Goal: Navigation & Orientation: Find specific page/section

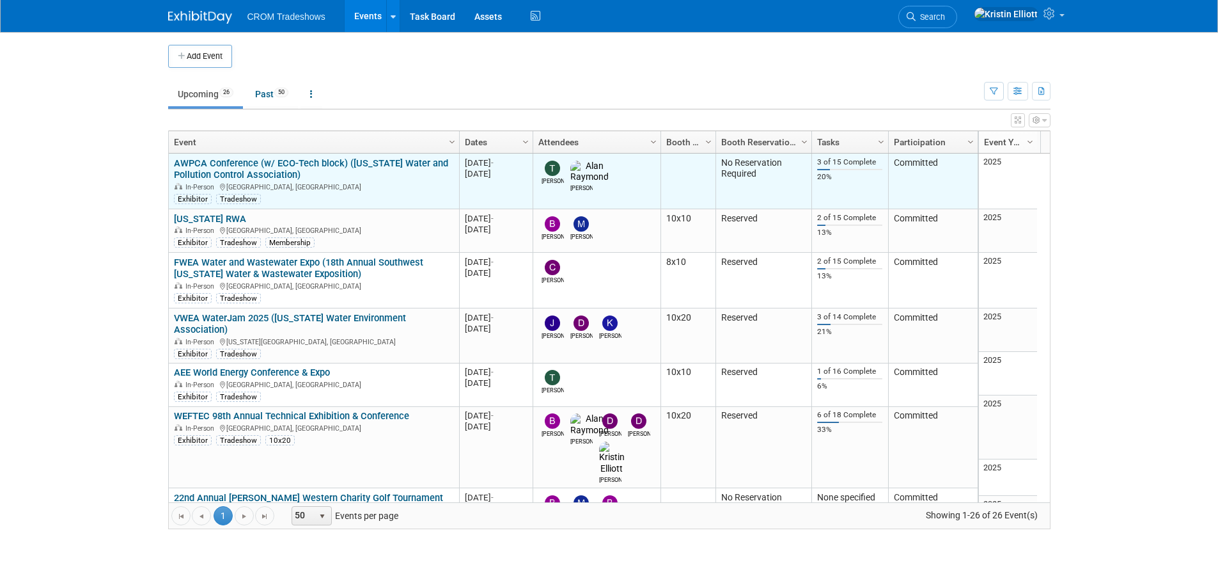
click at [249, 169] on link "AWPCA Conference (w/ ECO-Tech block) ([US_STATE] Water and Pollution Control As…" at bounding box center [311, 169] width 274 height 24
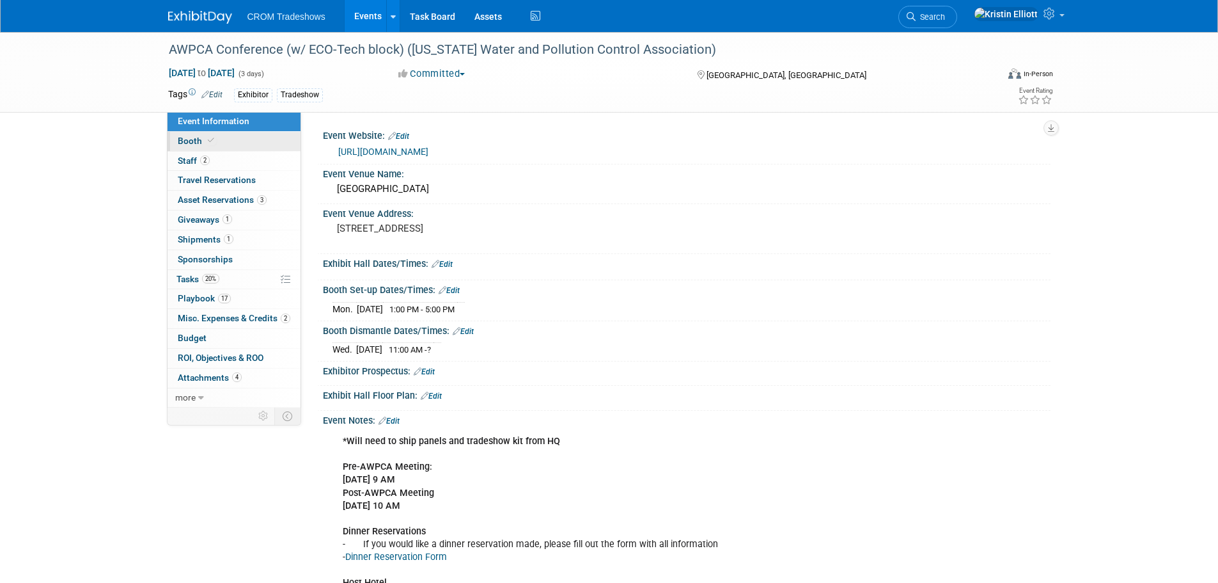
click at [206, 149] on link "Booth" at bounding box center [234, 141] width 133 height 19
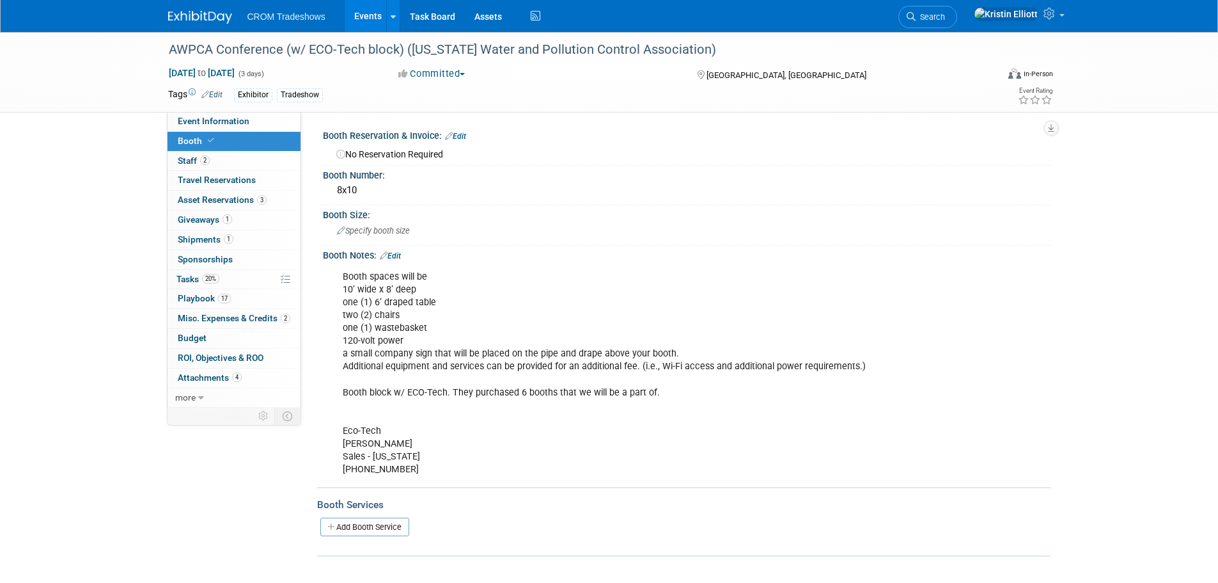
click at [237, 145] on link "Booth" at bounding box center [234, 141] width 133 height 19
click at [224, 159] on link "2 Staff 2" at bounding box center [234, 161] width 133 height 19
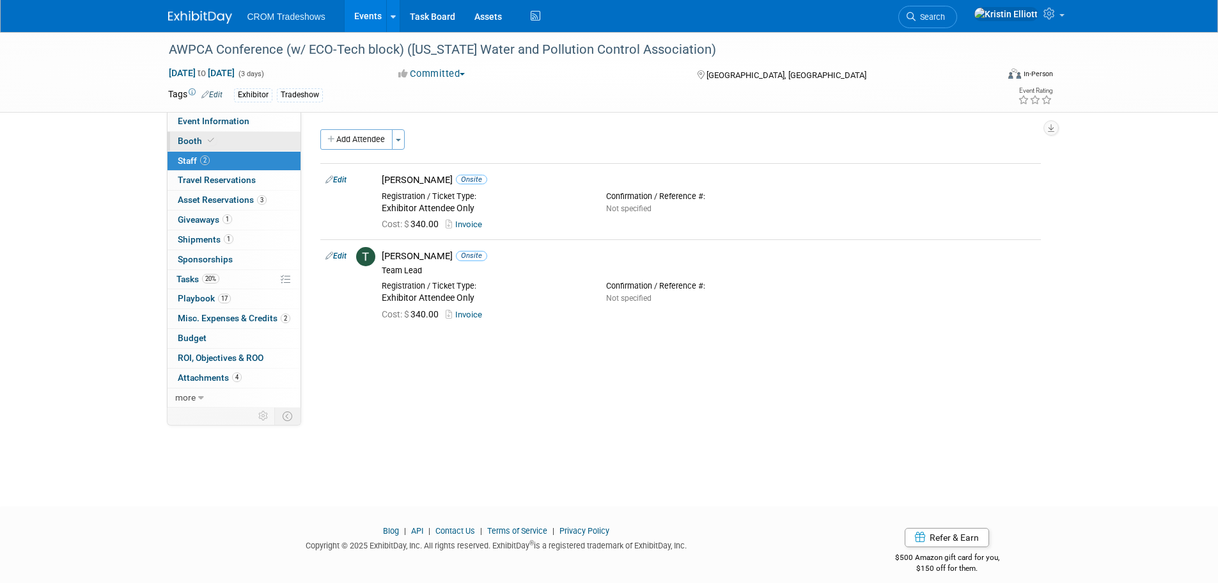
click at [233, 139] on link "Booth" at bounding box center [234, 141] width 133 height 19
